Goal: Information Seeking & Learning: Find contact information

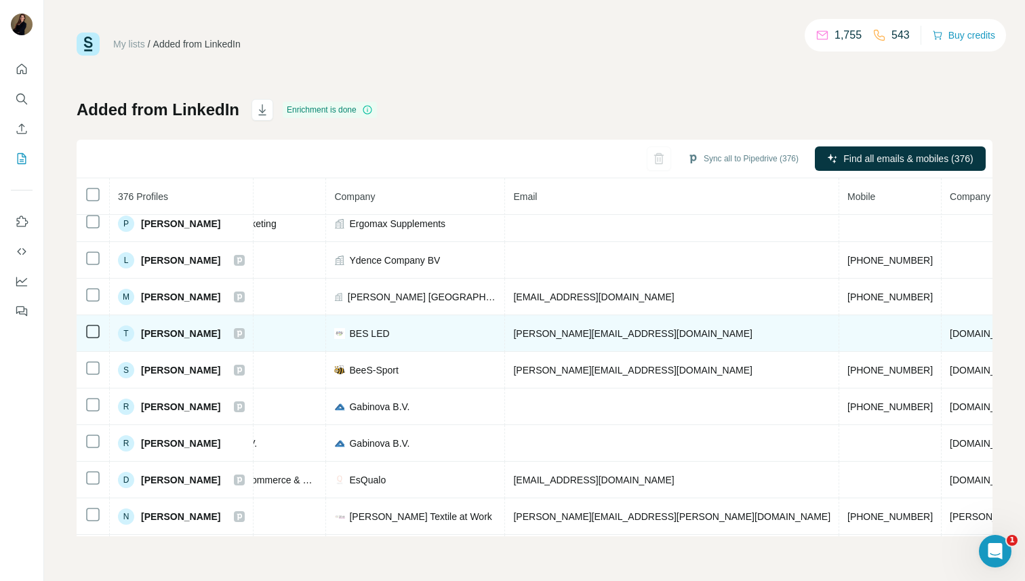
scroll to position [376, 308]
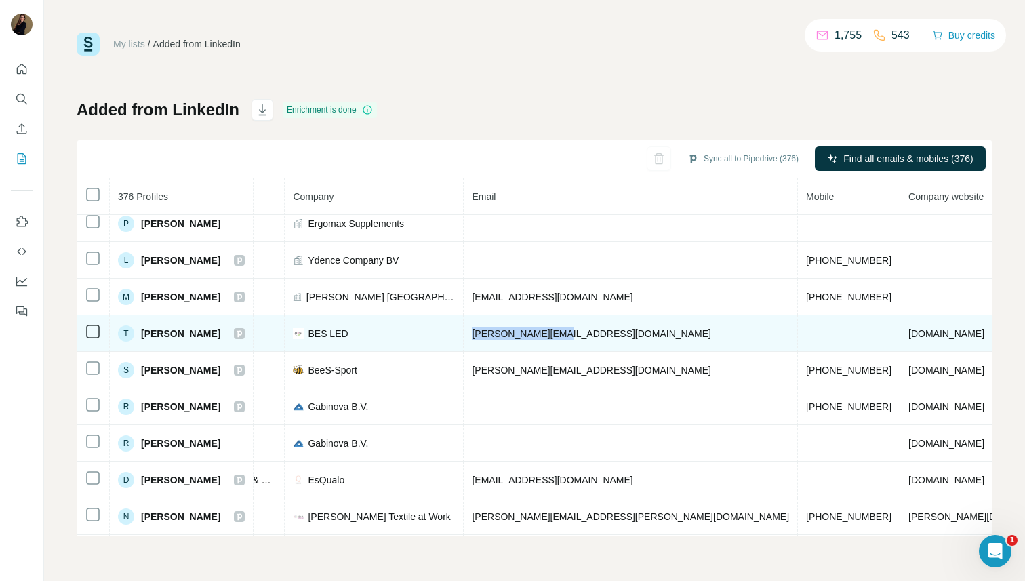
drag, startPoint x: 627, startPoint y: 331, endPoint x: 494, endPoint y: 332, distance: 133.6
click at [494, 332] on tr "T [PERSON_NAME] Email found LinkedIn CEO BES LED [PERSON_NAME][EMAIL_ADDRESS][D…" at bounding box center [504, 333] width 1471 height 37
copy tr "[PERSON_NAME][EMAIL_ADDRESS][DOMAIN_NAME]"
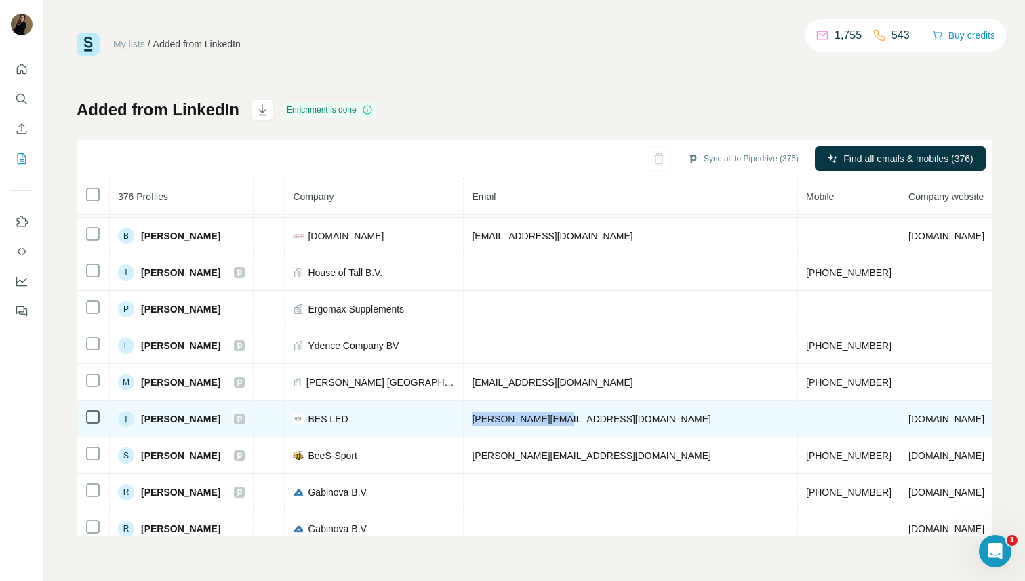
scroll to position [277, 308]
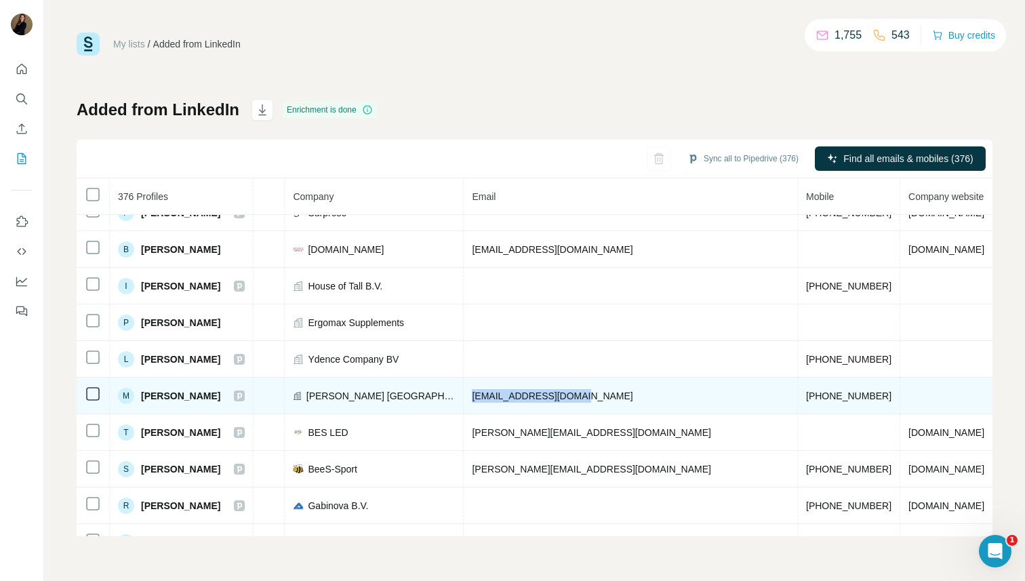
drag, startPoint x: 637, startPoint y: 397, endPoint x: 518, endPoint y: 401, distance: 118.7
click at [518, 401] on td "[EMAIL_ADDRESS][DOMAIN_NAME]" at bounding box center [631, 396] width 334 height 37
copy span "[EMAIL_ADDRESS][DOMAIN_NAME]"
drag, startPoint x: 738, startPoint y: 395, endPoint x: 654, endPoint y: 396, distance: 84.1
click at [654, 396] on tr "M [PERSON_NAME] Found LinkedIn Co-Owner [PERSON_NAME] Arnhem [EMAIL_ADDRESS][DO…" at bounding box center [504, 396] width 1471 height 37
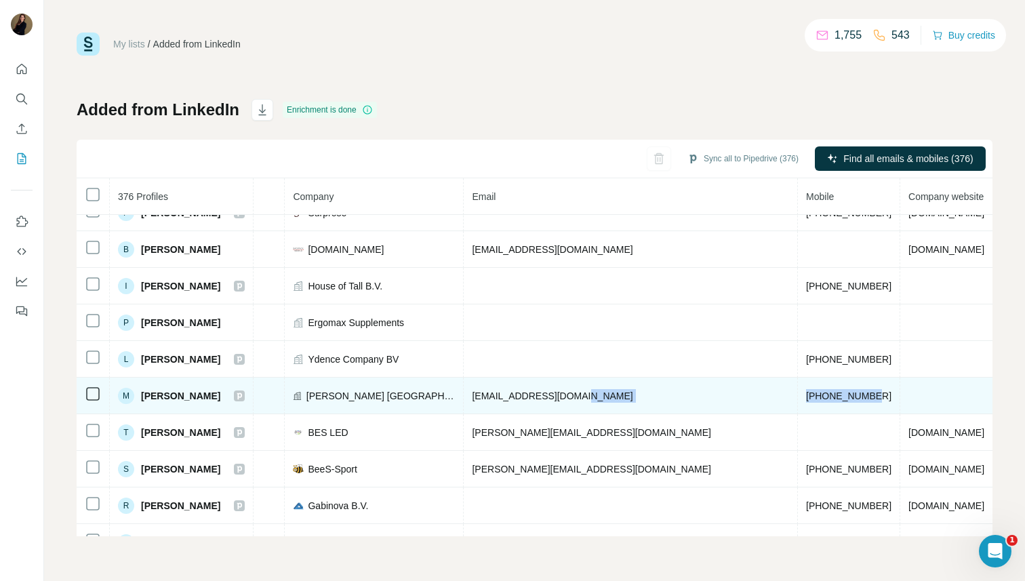
copy tr "[PHONE_NUMBER]"
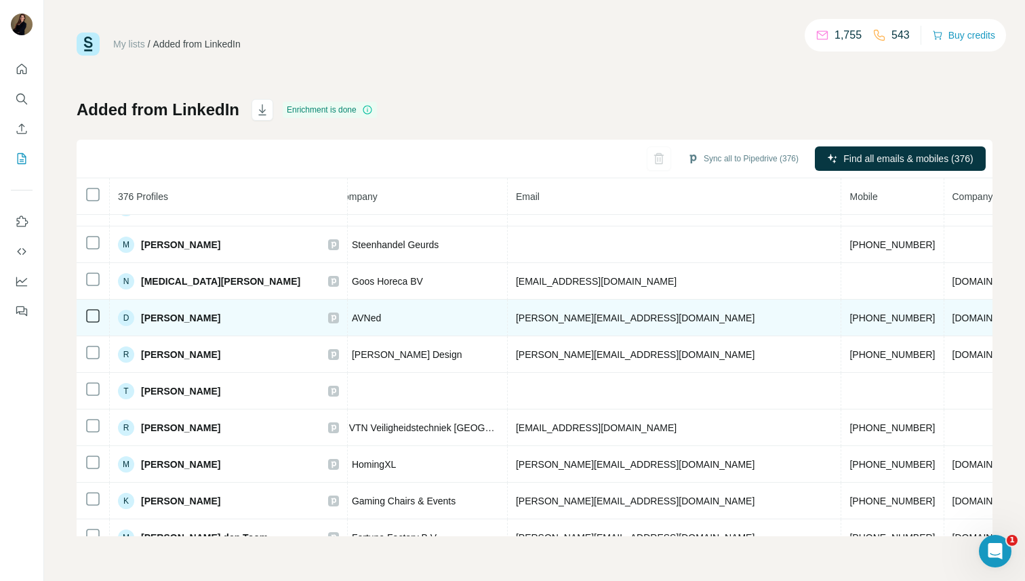
scroll to position [1746, 368]
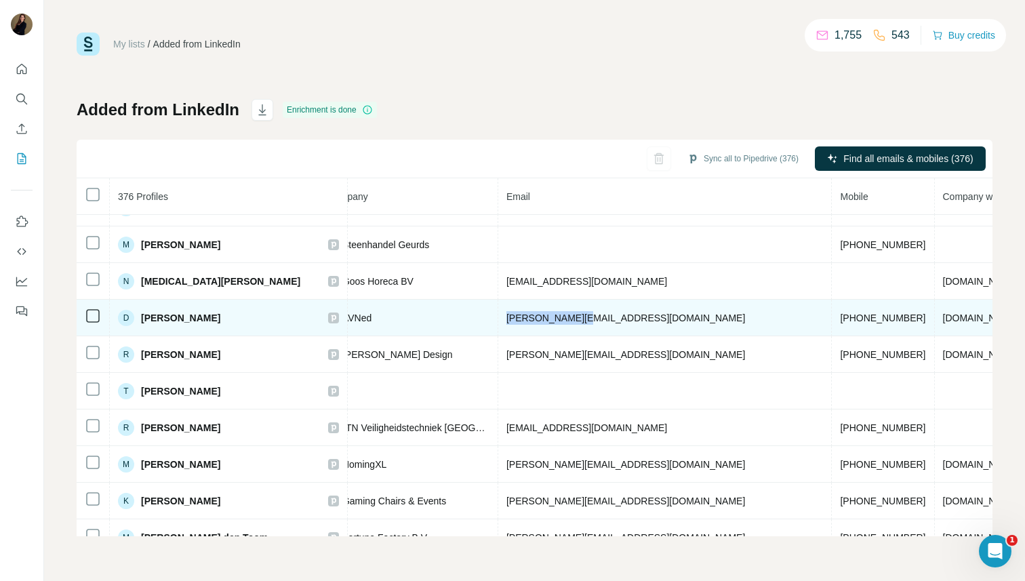
drag, startPoint x: 546, startPoint y: 321, endPoint x: 448, endPoint y: 321, distance: 97.6
click at [448, 321] on tr "D [PERSON_NAME] Found LinkedIn Online Sales & Marketing Specialist AVNed [PERSO…" at bounding box center [491, 318] width 1564 height 37
copy tr "[PERSON_NAME][EMAIL_ADDRESS][DOMAIN_NAME]"
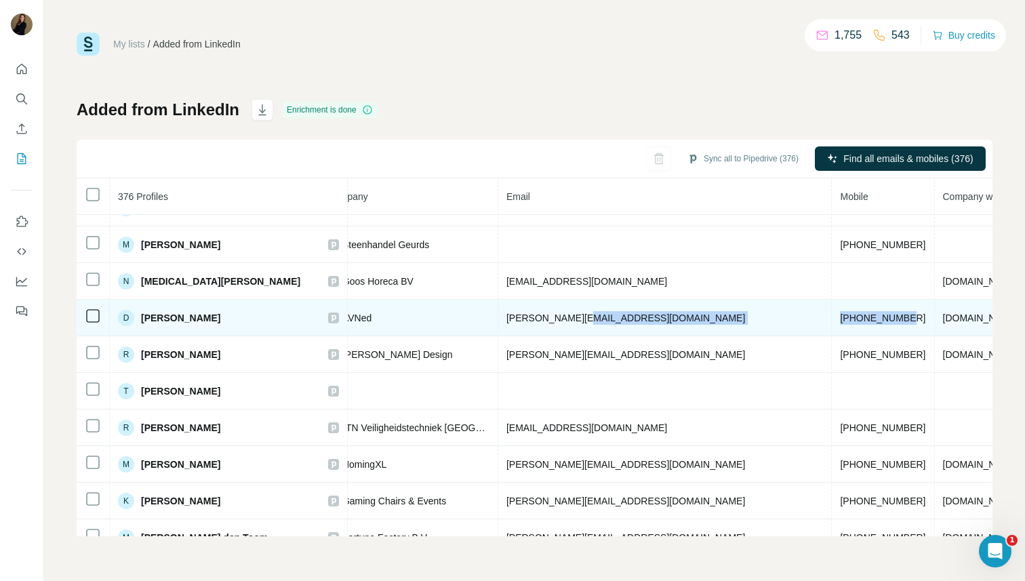
drag, startPoint x: 696, startPoint y: 318, endPoint x: 613, endPoint y: 317, distance: 82.7
click at [613, 317] on tr "D [PERSON_NAME] Found LinkedIn Online Sales & Marketing Specialist AVNed [PERSO…" at bounding box center [491, 318] width 1564 height 37
copy tr "[PHONE_NUMBER]"
